Goal: Task Accomplishment & Management: Manage account settings

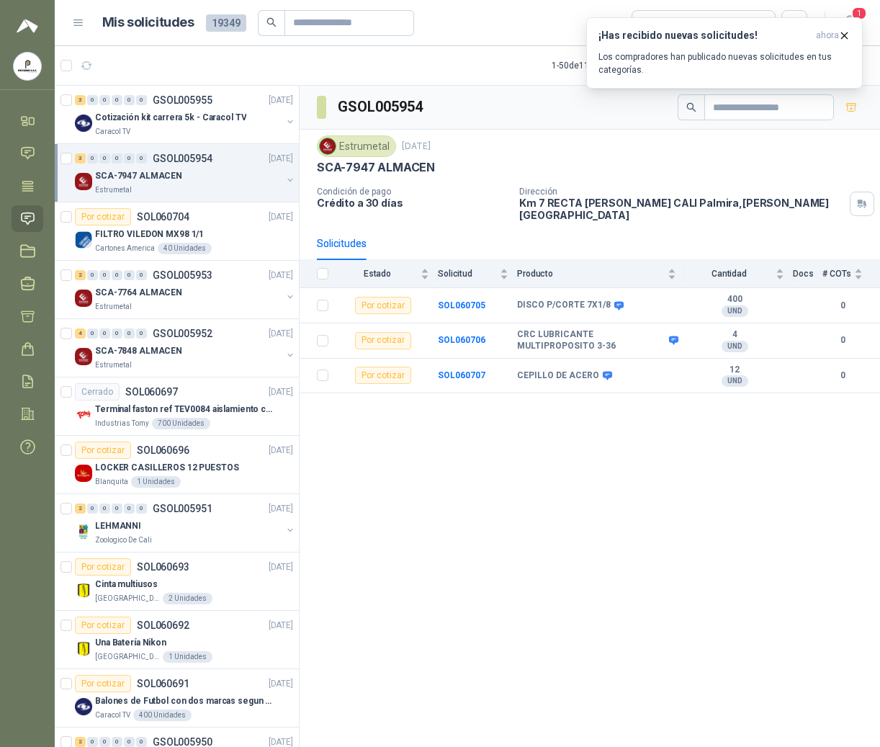
click at [841, 30] on icon "button" at bounding box center [844, 36] width 12 height 12
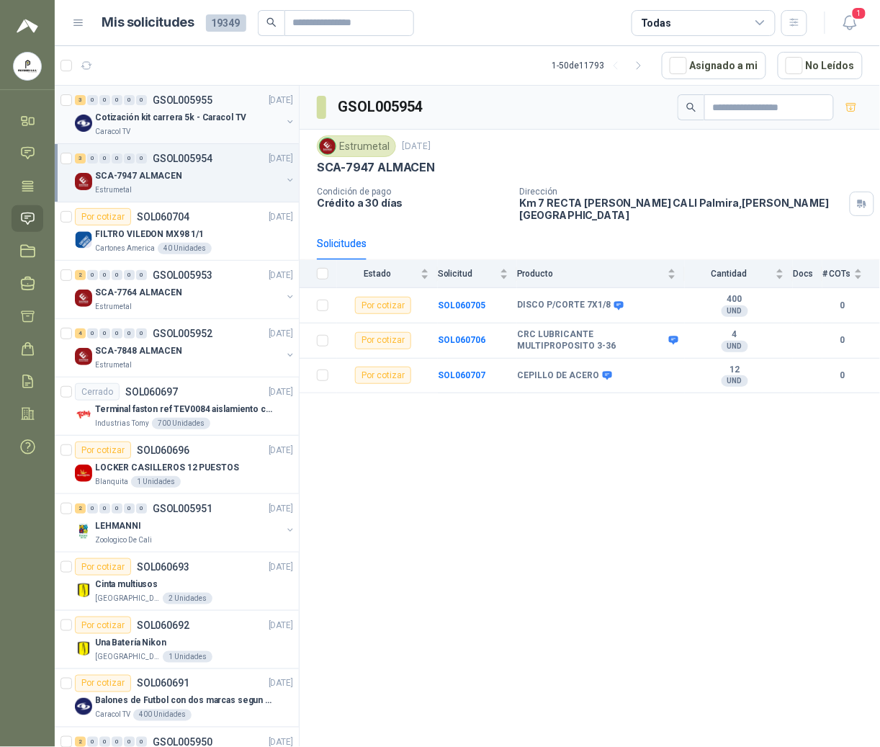
click at [185, 124] on p "Cotización kit carrera 5k - Caracol TV" at bounding box center [170, 118] width 151 height 14
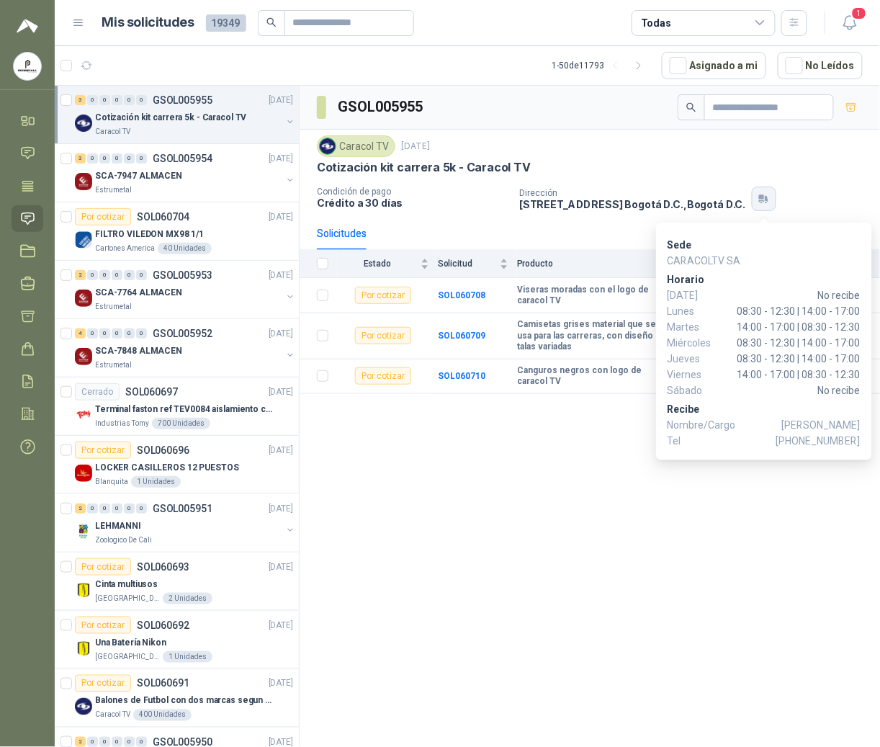
click at [756, 203] on button "button" at bounding box center [764, 199] width 24 height 24
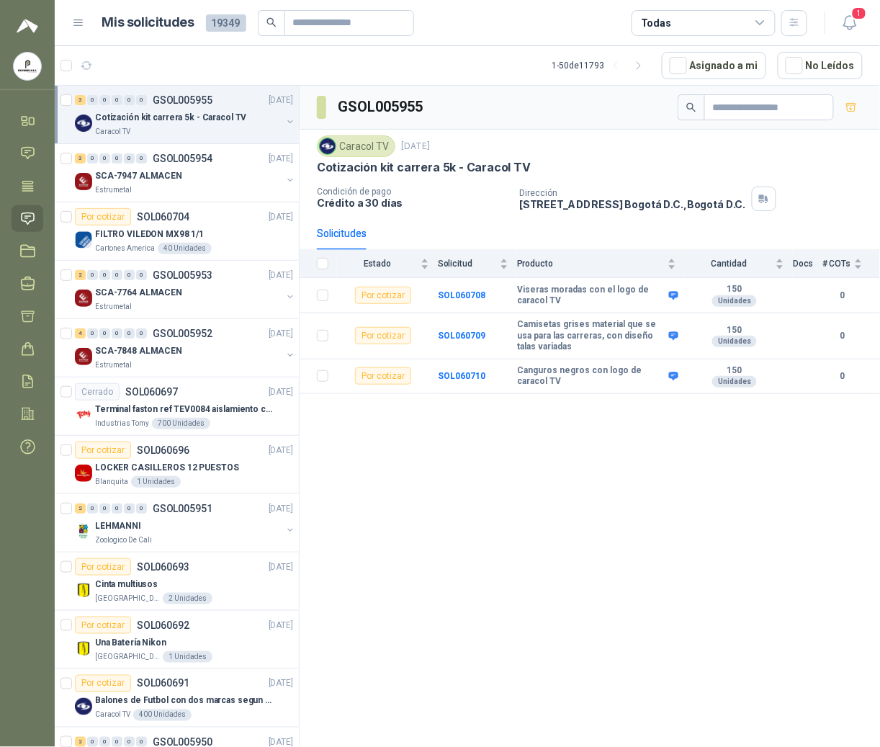
click at [576, 465] on div "GSOL005955 Caracol TV [DATE] Cotización kit carrera 5k - Caracol TV Condición d…" at bounding box center [590, 419] width 581 height 666
click at [174, 173] on p "SCA-7947 ALMACEN" at bounding box center [138, 176] width 87 height 14
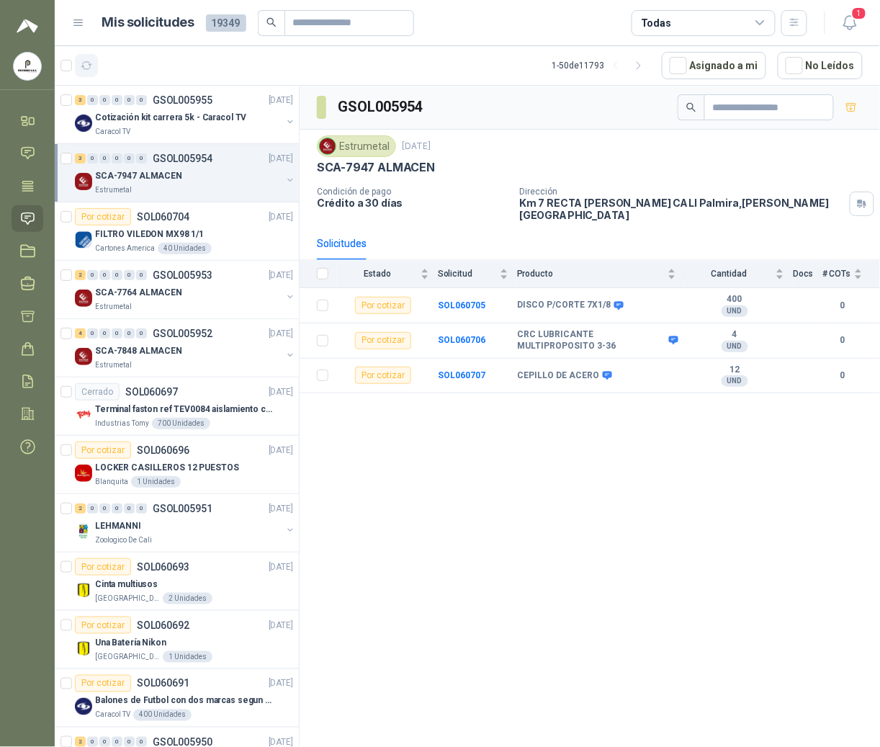
click at [92, 64] on icon "button" at bounding box center [87, 66] width 12 height 12
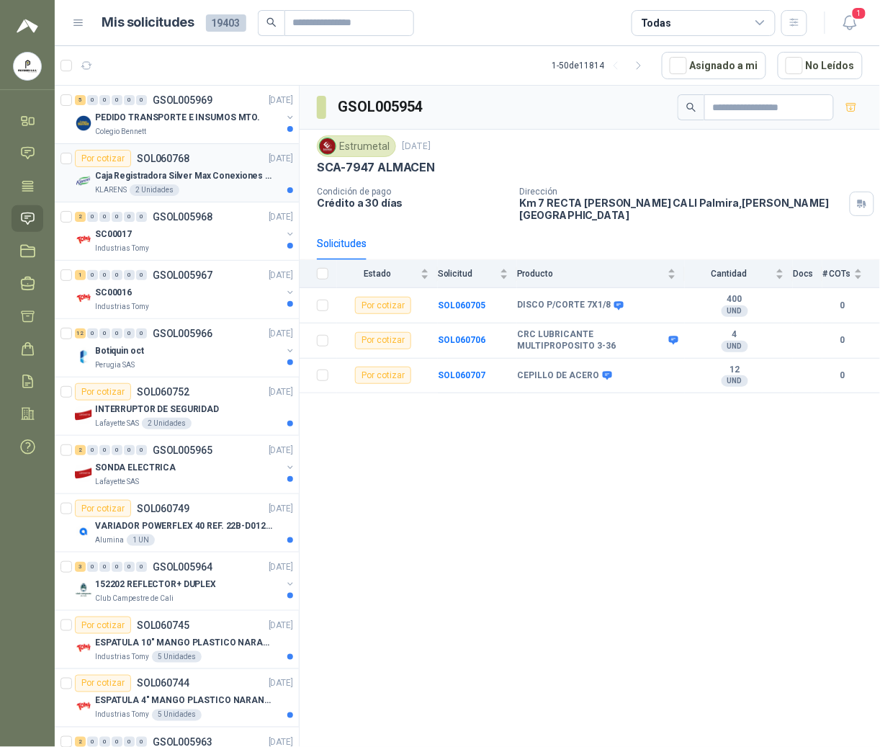
click at [192, 192] on div "KLARENS 2 Unidades" at bounding box center [194, 190] width 198 height 12
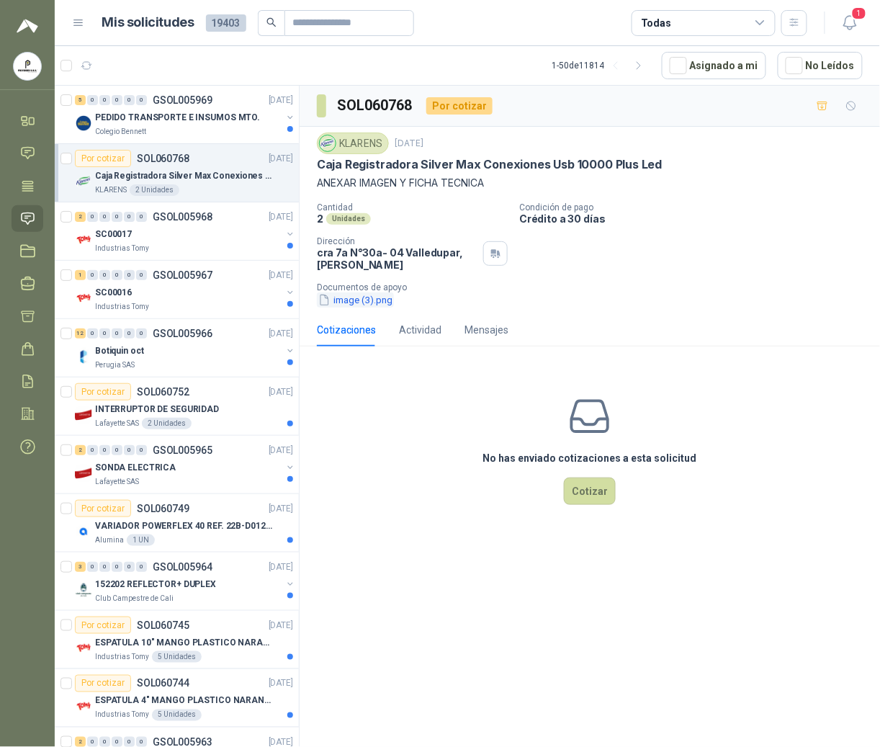
click at [362, 305] on button "image (3).png" at bounding box center [355, 299] width 77 height 15
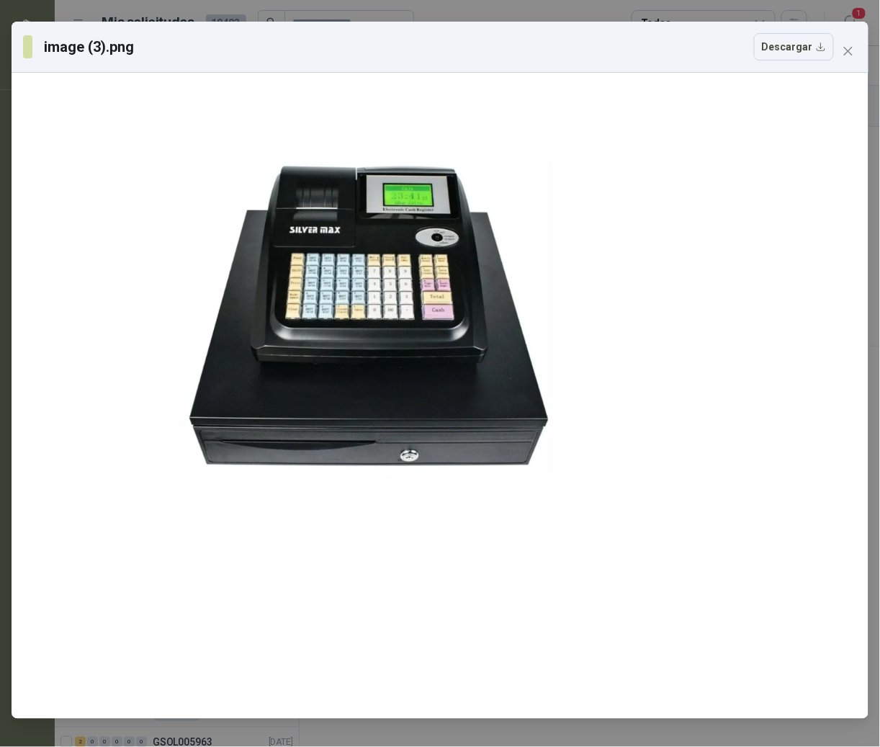
click at [848, 65] on div "image (3).png Descargar" at bounding box center [440, 47] width 857 height 51
click at [851, 58] on button "Close" at bounding box center [848, 51] width 23 height 23
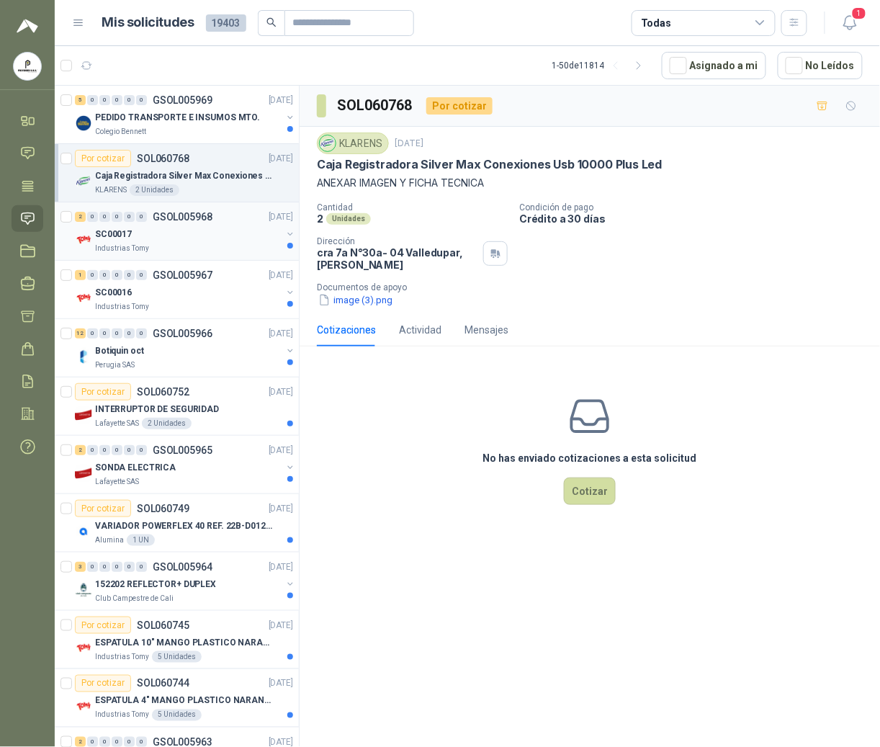
click at [171, 225] on div "2 0 0 0 0 0 GSOL005968 [DATE]" at bounding box center [185, 216] width 221 height 17
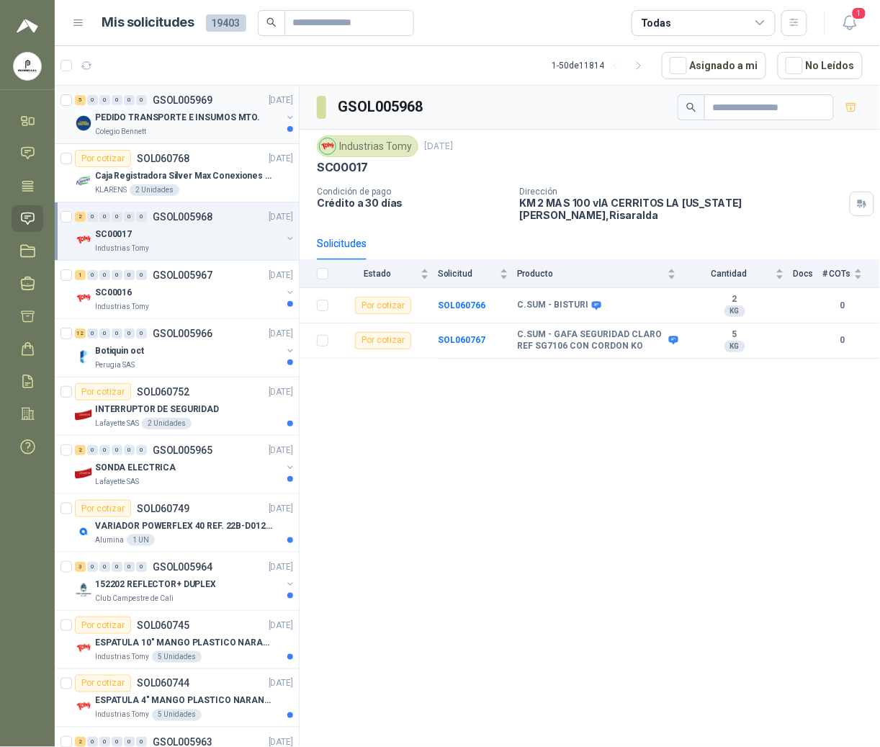
click at [137, 140] on div "5 0 0 0 0 0 GSOL005969 [DATE] PEDIDO TRANSPORTE E INSUMOS MTO. [GEOGRAPHIC_DATA…" at bounding box center [177, 115] width 244 height 58
click at [189, 104] on p "GSOL005969" at bounding box center [183, 100] width 60 height 10
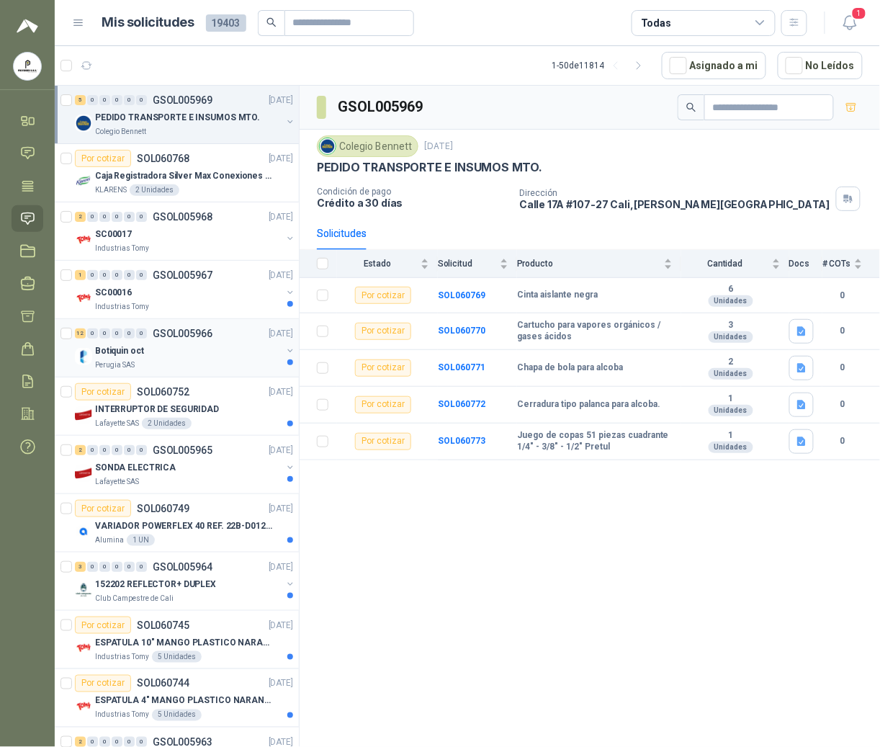
click at [163, 344] on div "Botiquin oct" at bounding box center [188, 350] width 187 height 17
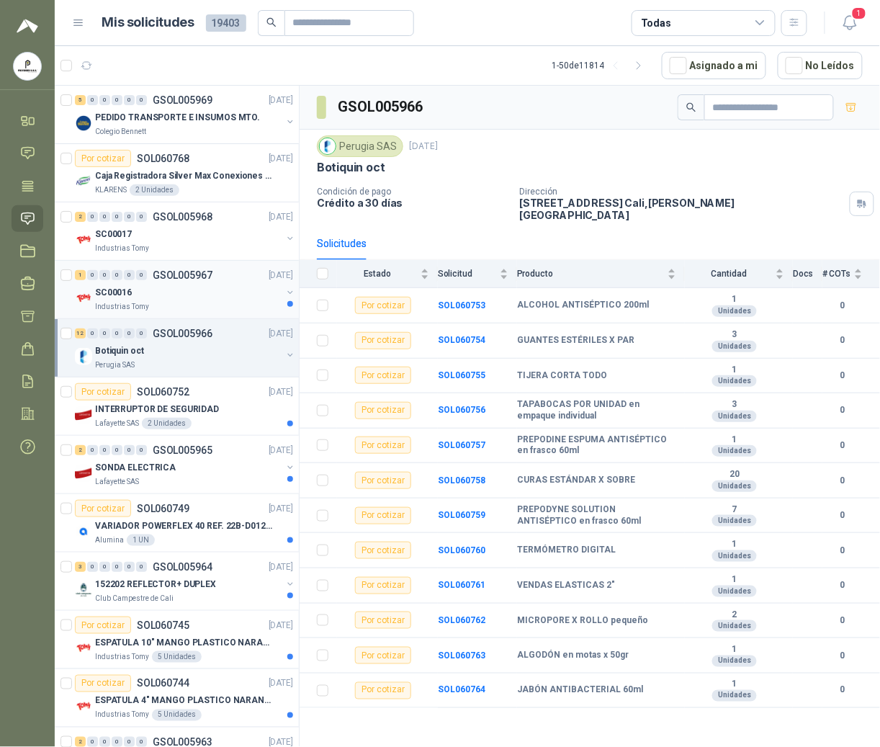
click at [171, 292] on div "SC00016" at bounding box center [188, 292] width 187 height 17
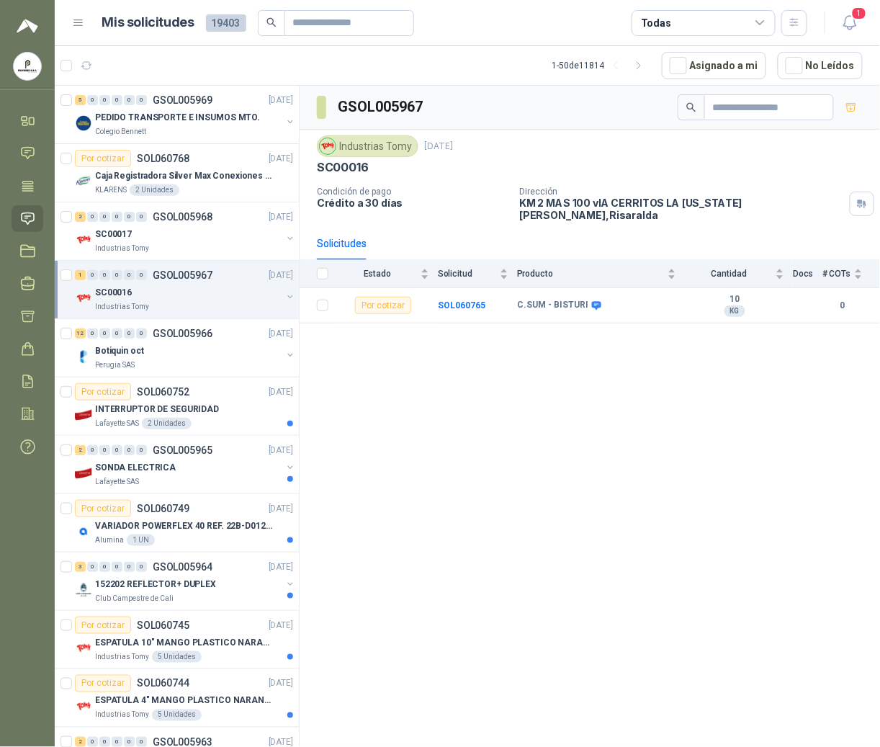
click at [39, 547] on menu "POLYSHOES S.A.S. POLYSHOES S.A.S. Inicio Chat Tareas Solicitudes Licitaciones N…" at bounding box center [27, 373] width 55 height 747
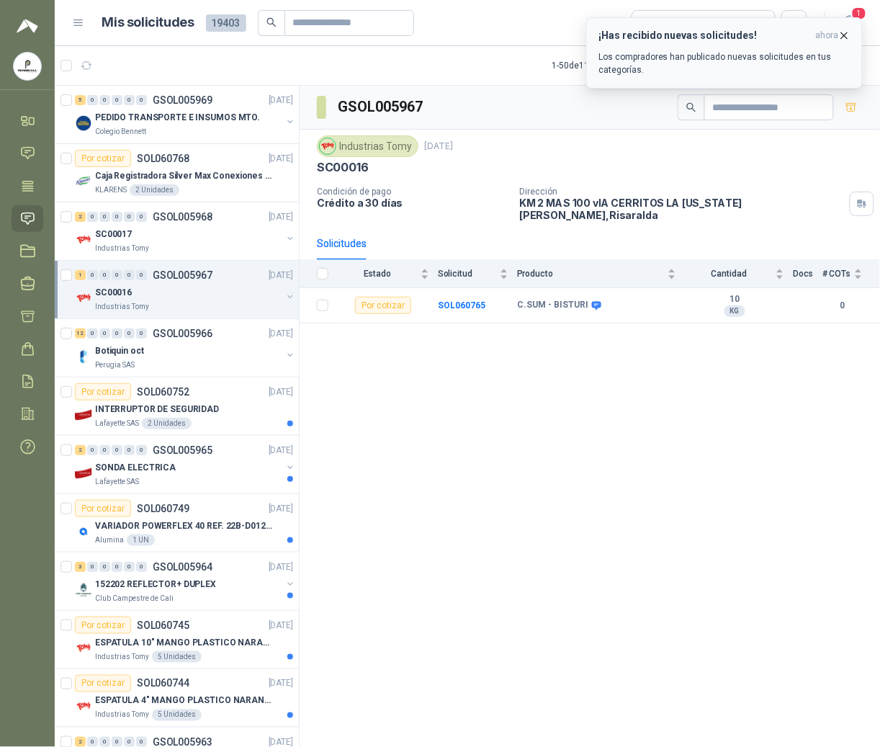
click at [845, 33] on icon "button" at bounding box center [844, 36] width 12 height 12
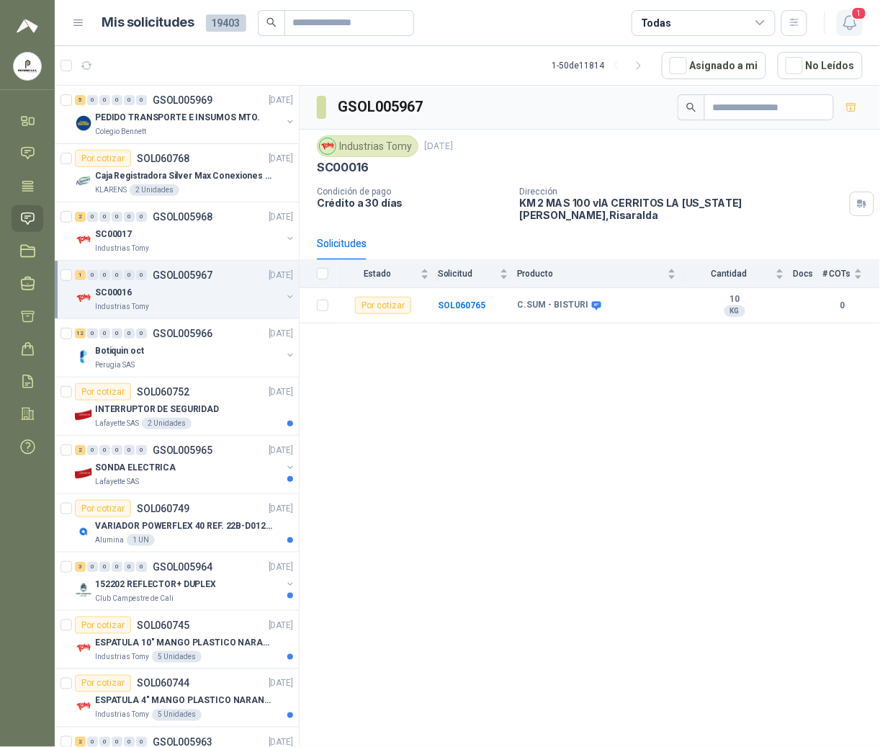
click at [856, 24] on icon "button" at bounding box center [849, 23] width 12 height 14
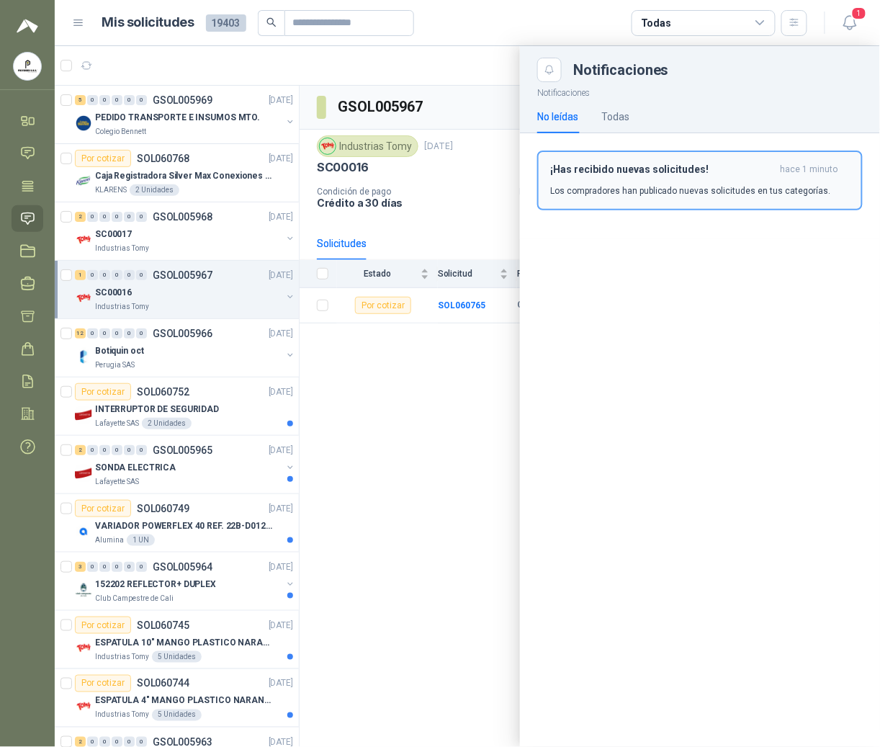
click at [599, 176] on h3 "¡Has recibido nuevas solicitudes!" at bounding box center [662, 170] width 225 height 12
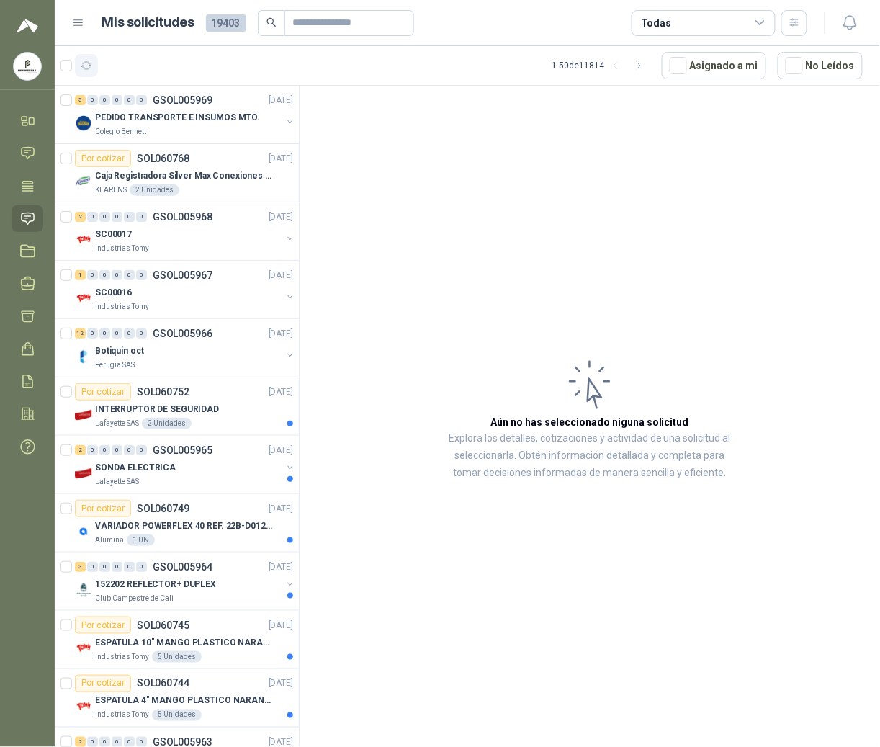
click at [88, 63] on icon "button" at bounding box center [87, 66] width 12 height 12
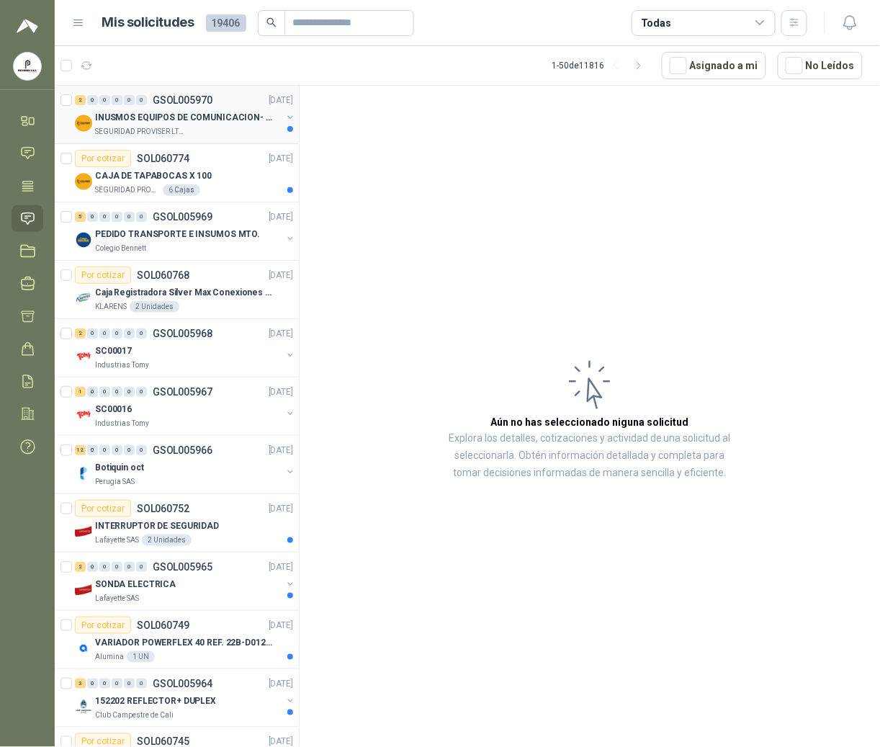
click at [147, 122] on p "INUSMOS EQUIPOS DE COMUNICACION- DGP 8550" at bounding box center [184, 118] width 179 height 14
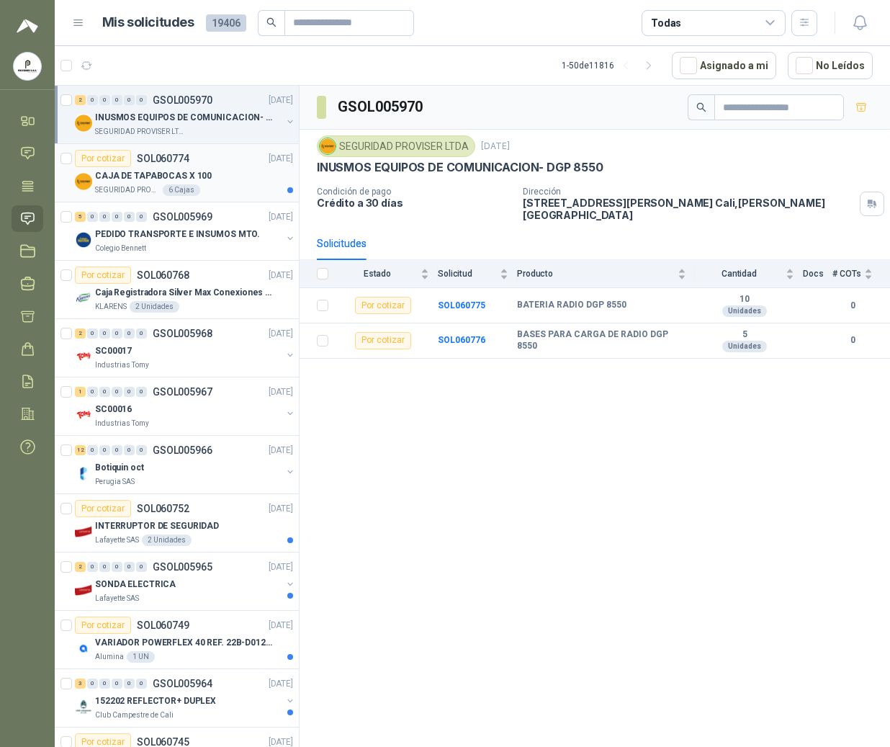
click at [148, 179] on p "CAJA DE TAPABOCAS X 100" at bounding box center [153, 176] width 117 height 14
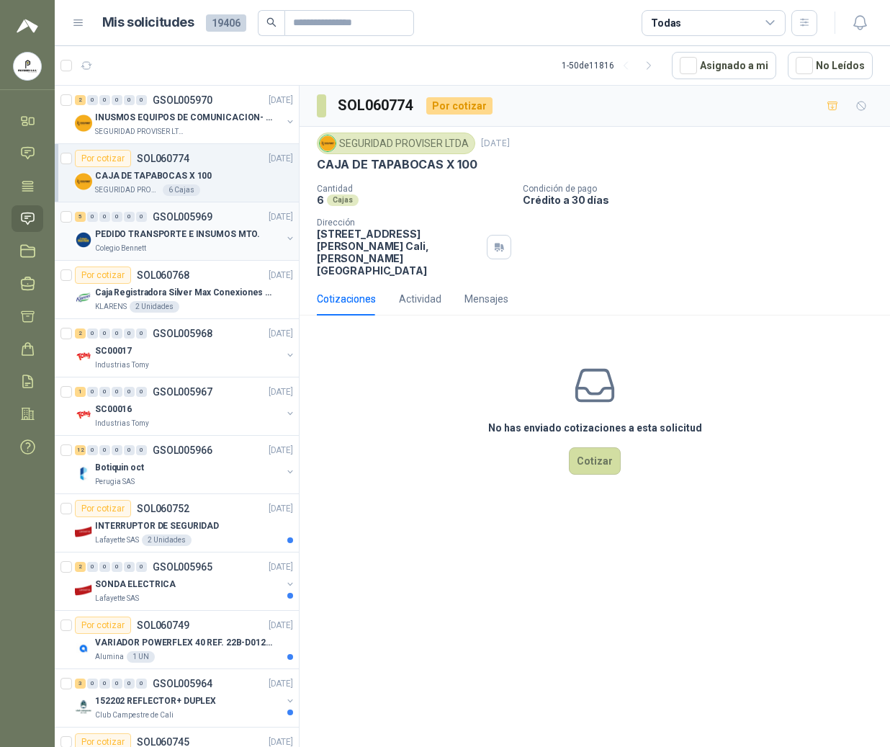
click at [188, 228] on p "PEDIDO TRANSPORTE E INSUMOS MTO." at bounding box center [177, 235] width 165 height 14
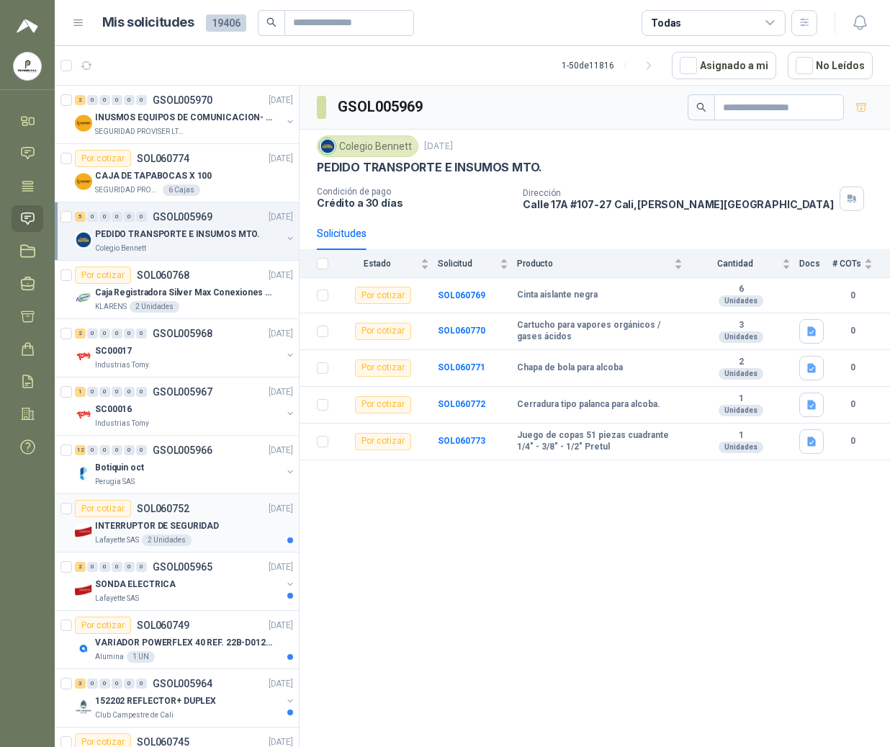
click at [189, 521] on p "INTERRUPTOR DE SEGURIDAD" at bounding box center [157, 526] width 124 height 14
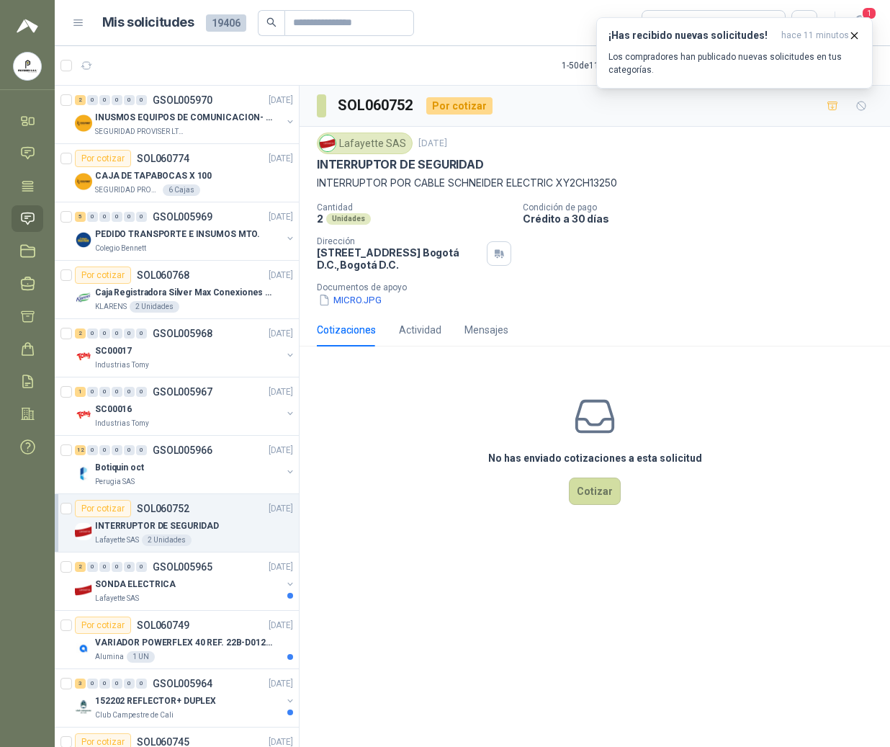
click at [27, 524] on menu "POLYSHOES S.A.S. POLYSHOES S.A.S. Inicio Chat Tareas Solicitudes Licitaciones N…" at bounding box center [27, 373] width 55 height 747
click at [862, 35] on button "¡Has recibido nuevas solicitudes! hace 11 minutos Los compradores han publicado…" at bounding box center [734, 52] width 277 height 71
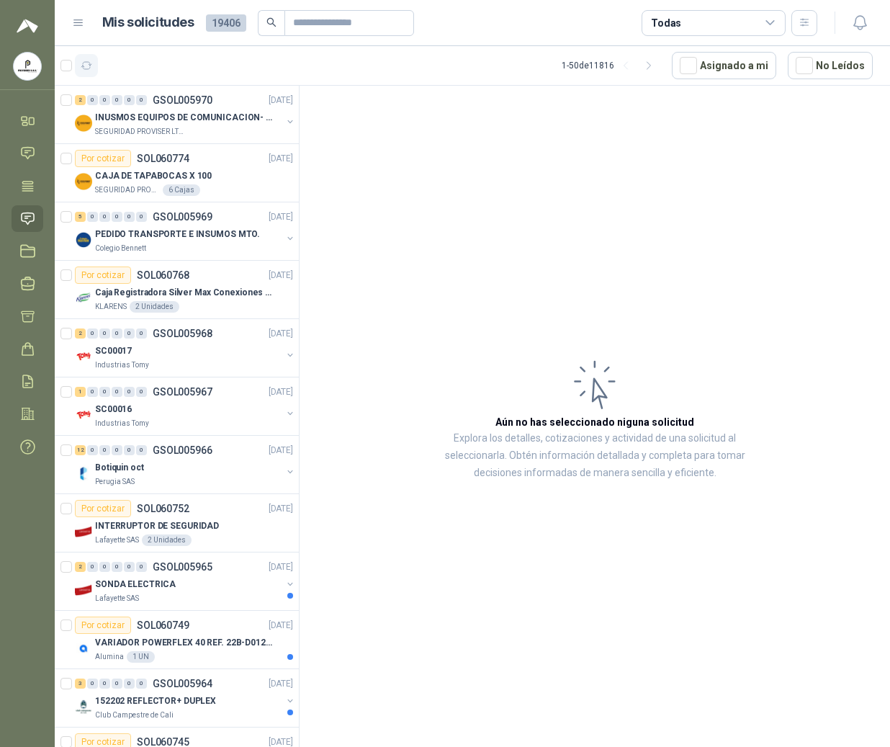
click at [90, 58] on button "button" at bounding box center [86, 65] width 23 height 23
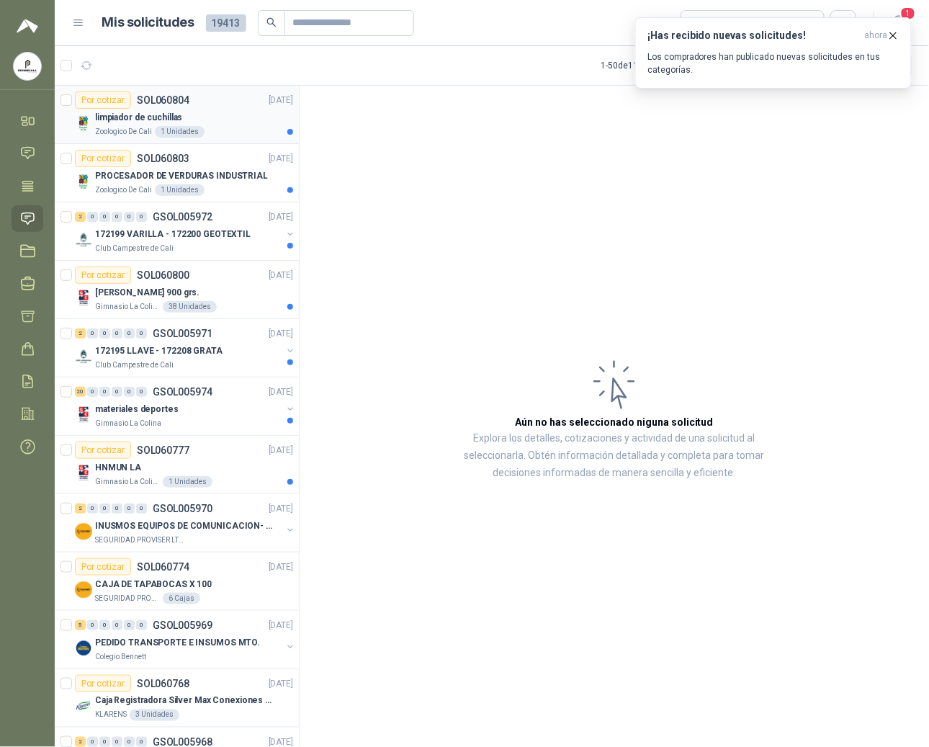
click at [151, 137] on p "Zoologico De Cali" at bounding box center [123, 132] width 57 height 12
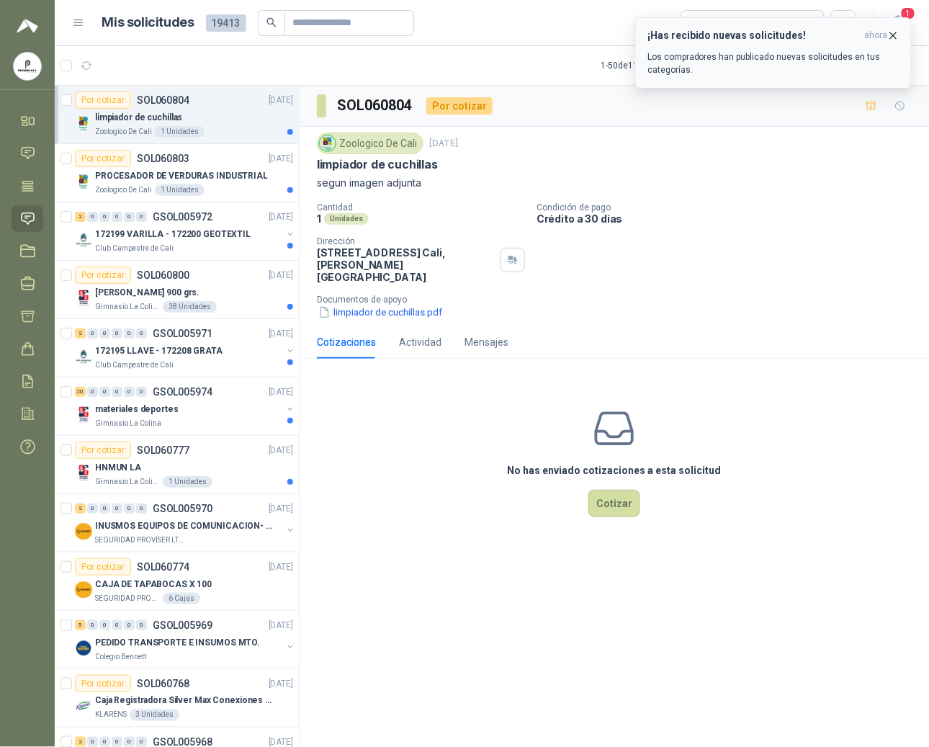
click at [879, 36] on icon "button" at bounding box center [894, 35] width 6 height 6
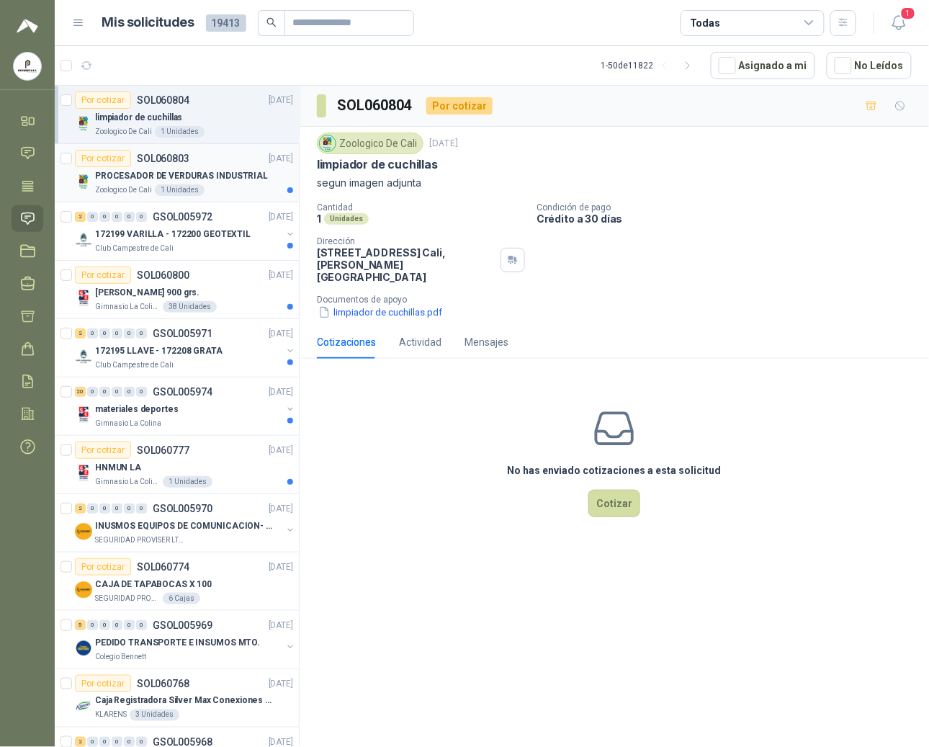
click at [136, 189] on p "Zoologico De Cali" at bounding box center [123, 190] width 57 height 12
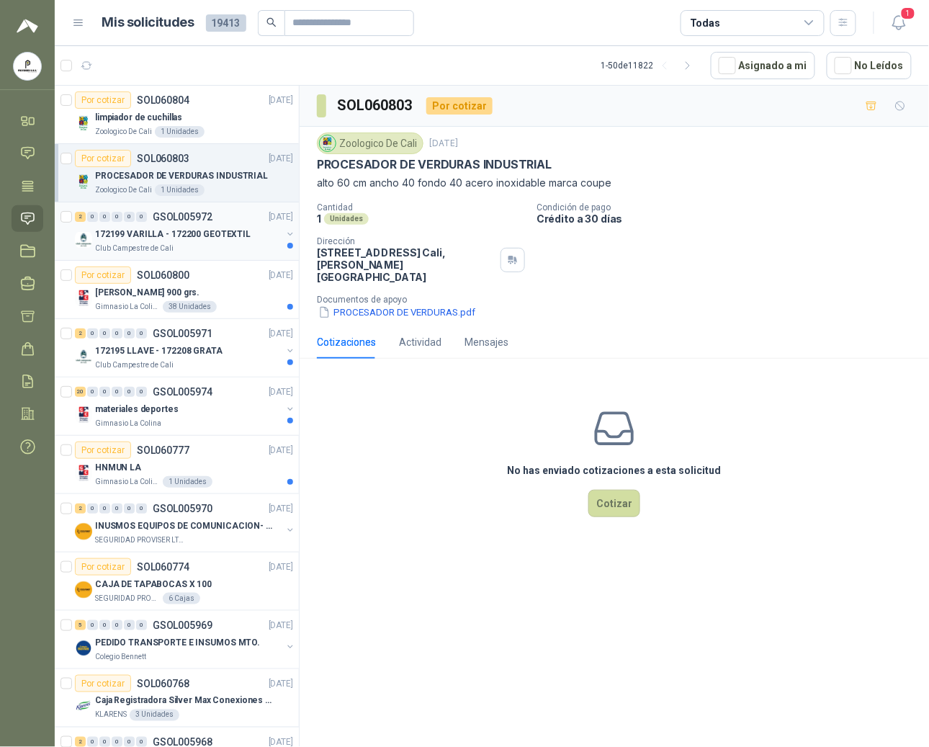
click at [164, 245] on p "Club Campestre de Cali" at bounding box center [134, 249] width 79 height 12
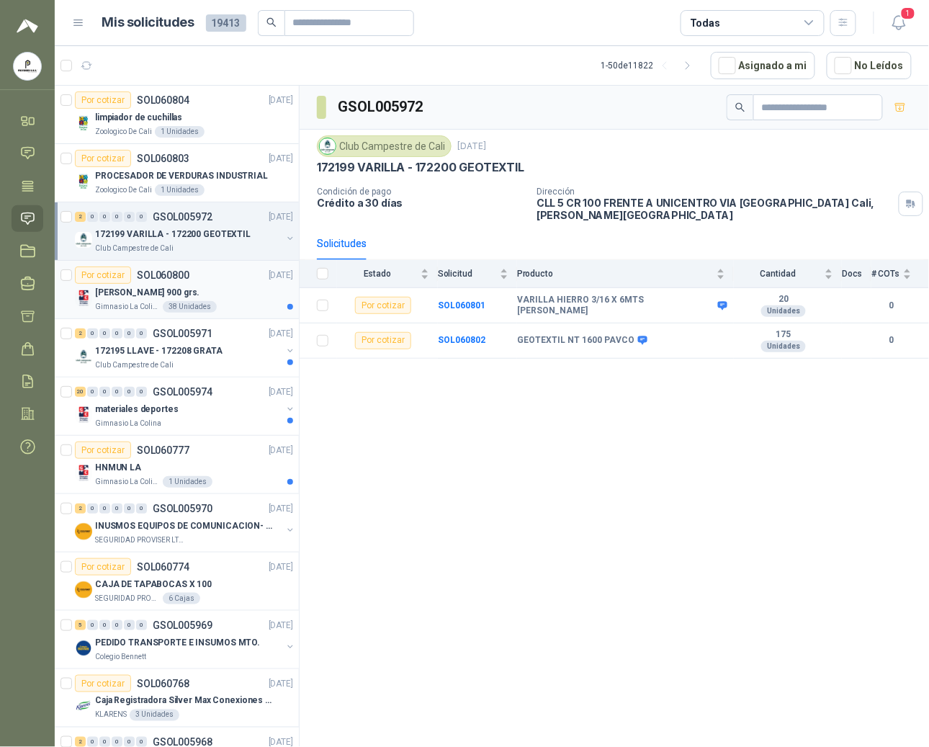
click at [179, 292] on p "[PERSON_NAME] 900 grs." at bounding box center [147, 293] width 104 height 14
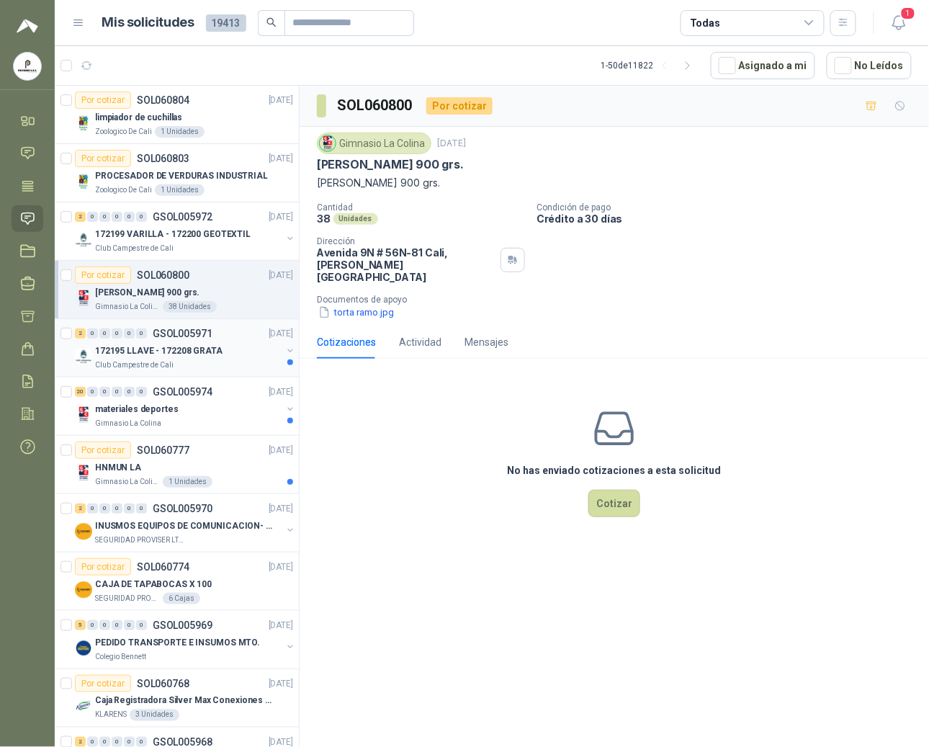
click at [133, 349] on p "172195 LLAVE - 172208 GRATA" at bounding box center [158, 351] width 127 height 14
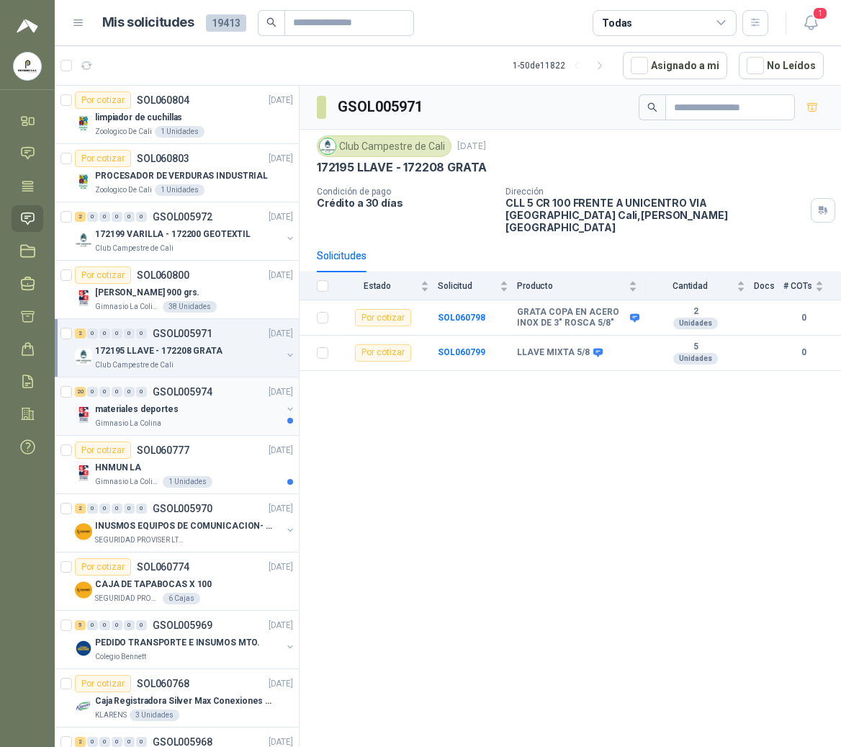
click at [153, 390] on p "GSOL005974" at bounding box center [183, 392] width 60 height 10
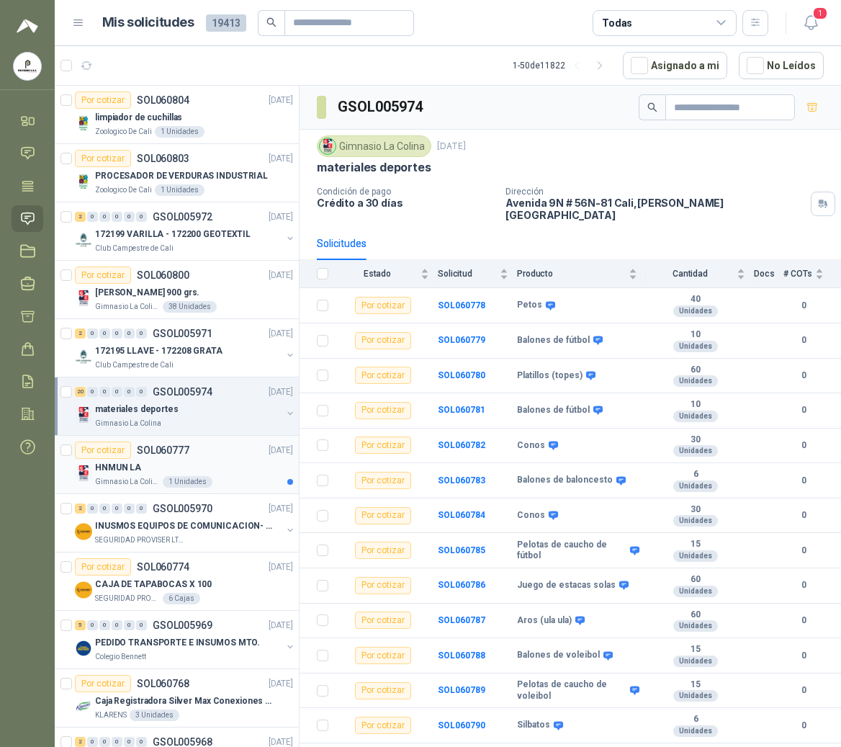
click at [142, 459] on div "Por cotizar SOL060777" at bounding box center [132, 450] width 115 height 17
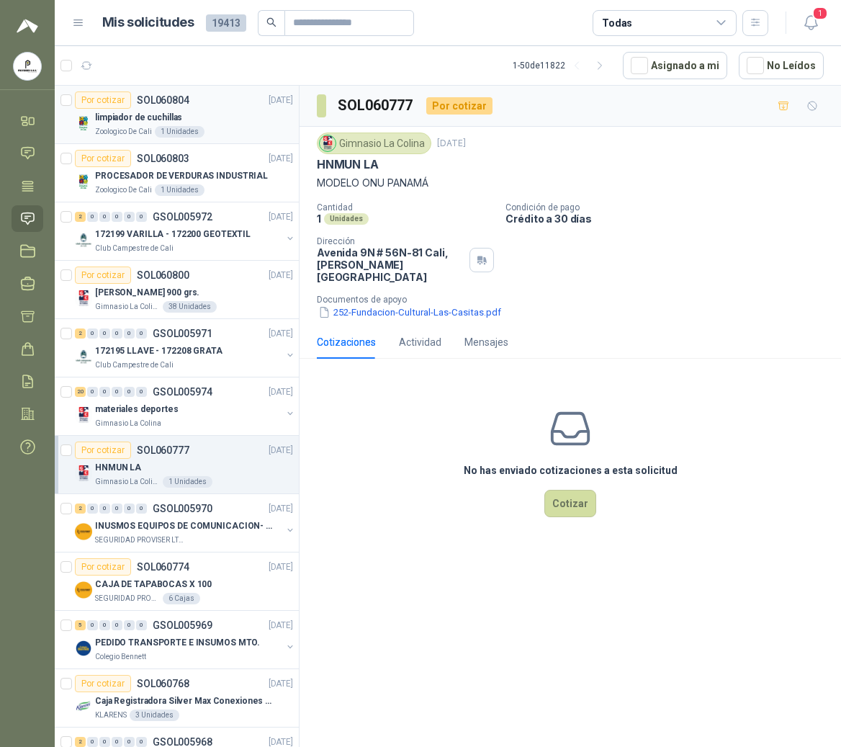
click at [142, 135] on p "Zoologico De Cali" at bounding box center [123, 132] width 57 height 12
